Goal: Find specific page/section: Find specific page/section

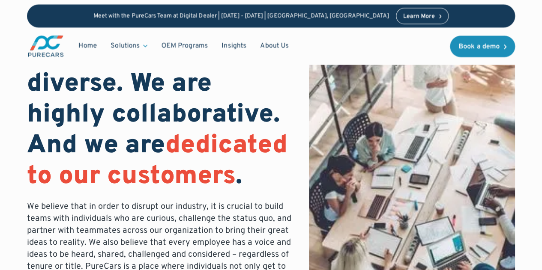
scroll to position [36, 0]
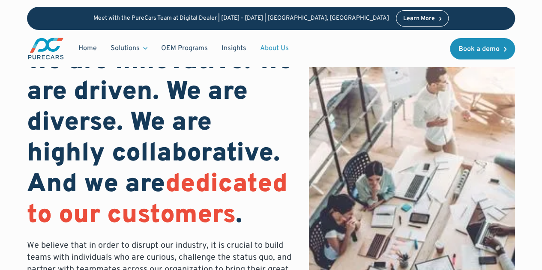
click at [276, 48] on link "About Us" at bounding box center [274, 48] width 42 height 16
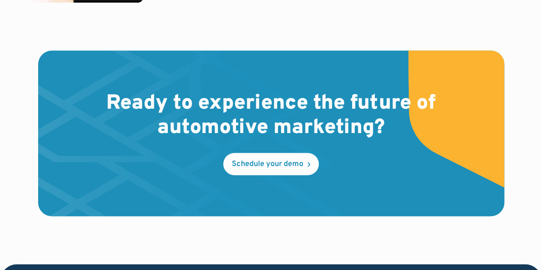
scroll to position [2428, 0]
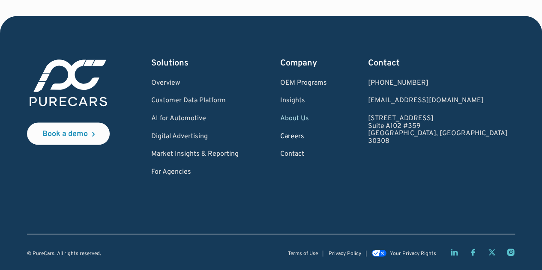
click at [327, 134] on link "Careers" at bounding box center [303, 137] width 47 height 8
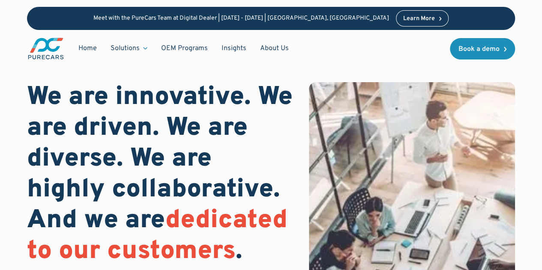
scroll to position [155, 0]
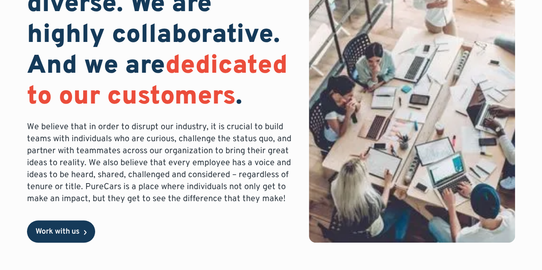
click at [53, 232] on div "Work with us" at bounding box center [58, 232] width 44 height 8
